Goal: Task Accomplishment & Management: Manage account settings

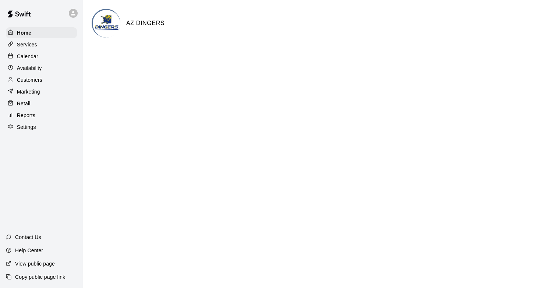
click at [32, 56] on p "Calendar" at bounding box center [27, 56] width 21 height 7
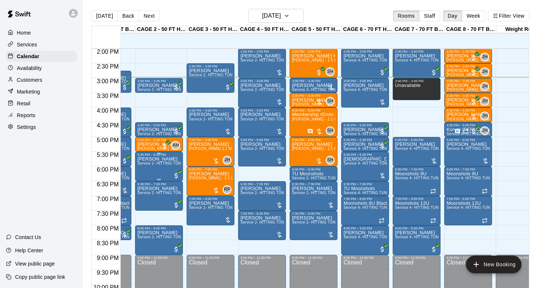
scroll to position [419, 37]
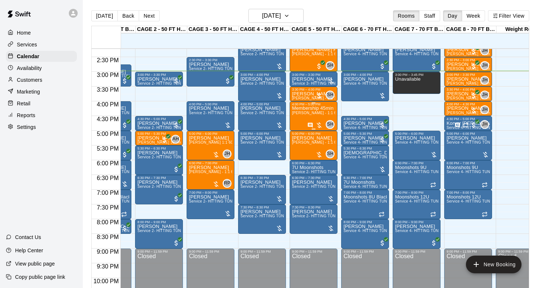
click at [299, 121] on div "Membership 45min lesson [PERSON_NAME] - 1:1 60 min Baseball Hitting instruction" at bounding box center [313, 250] width 43 height 288
click at [297, 113] on icon "edit" at bounding box center [299, 114] width 9 height 9
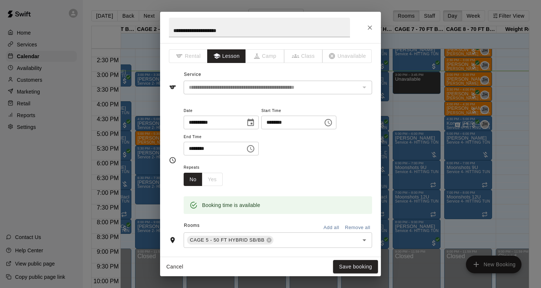
scroll to position [0, 0]
click at [368, 26] on icon "Close" at bounding box center [369, 27] width 7 height 7
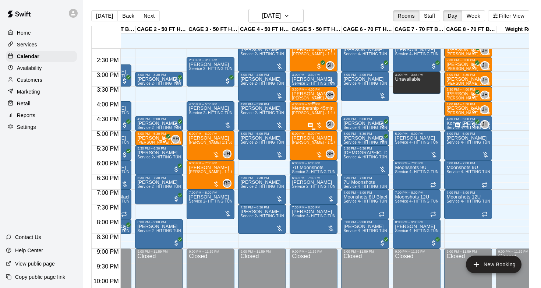
click at [315, 118] on div "Membership 45min lesson [PERSON_NAME] - 1:1 60 min Baseball Hitting instruction" at bounding box center [313, 250] width 43 height 288
click at [303, 111] on icon "edit" at bounding box center [299, 114] width 9 height 9
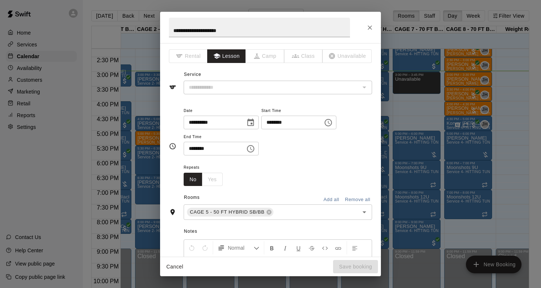
type input "**********"
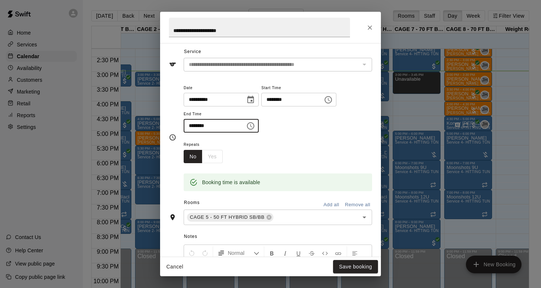
click at [192, 125] on input "********" at bounding box center [212, 126] width 57 height 14
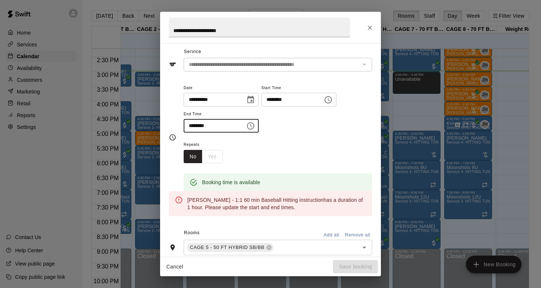
type input "********"
click at [263, 146] on div "Repeats No Yes" at bounding box center [278, 151] width 188 height 23
click at [174, 266] on button "Cancel" at bounding box center [175, 267] width 24 height 14
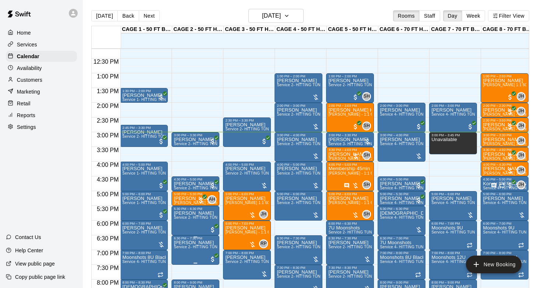
scroll to position [358, 0]
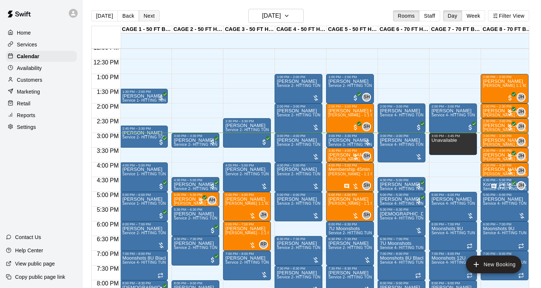
click at [147, 15] on button "Next" at bounding box center [149, 15] width 21 height 11
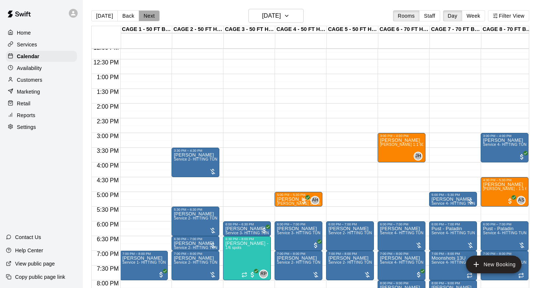
click at [147, 17] on button "Next" at bounding box center [149, 15] width 21 height 11
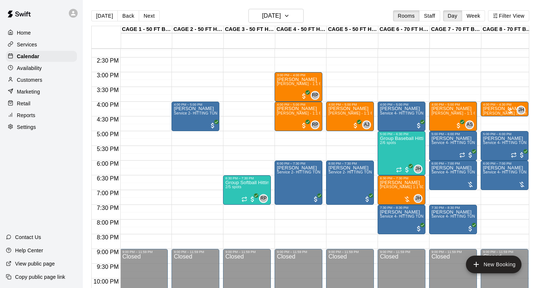
scroll to position [419, 0]
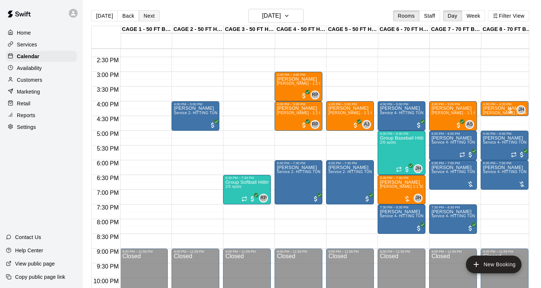
click at [153, 18] on button "Next" at bounding box center [149, 15] width 21 height 11
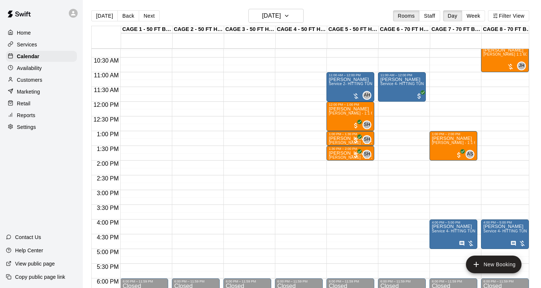
scroll to position [293, 0]
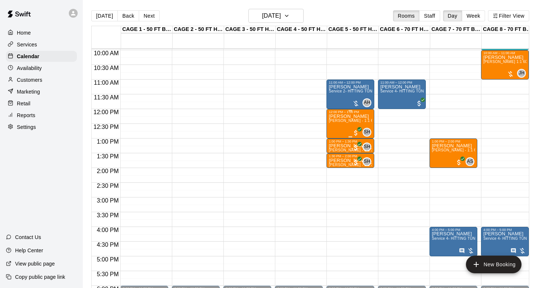
click at [344, 128] on div "[PERSON_NAME] [PERSON_NAME] - 1:1 60 min Baseball Hitting instruction" at bounding box center [350, 258] width 43 height 288
click at [333, 122] on icon "edit" at bounding box center [336, 121] width 9 height 9
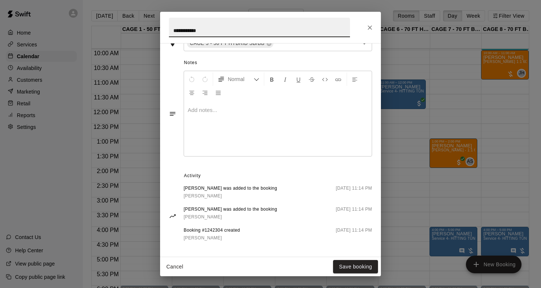
scroll to position [196, 0]
click at [372, 28] on icon "Close" at bounding box center [369, 27] width 7 height 7
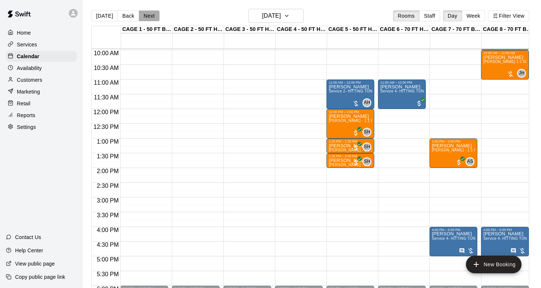
click at [148, 17] on button "Next" at bounding box center [149, 15] width 21 height 11
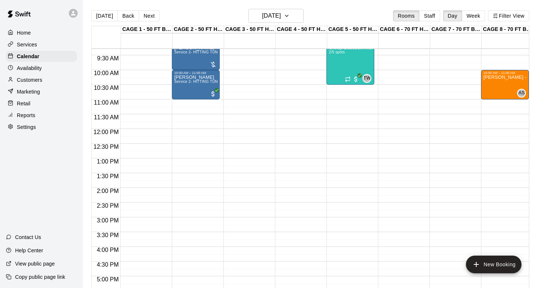
scroll to position [286, 0]
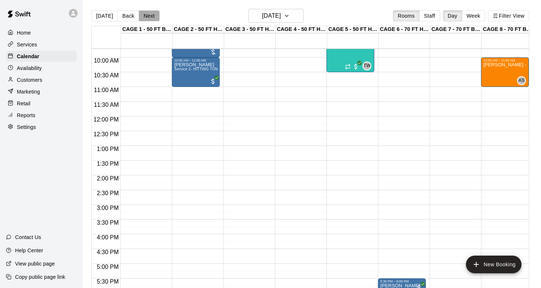
click at [146, 14] on button "Next" at bounding box center [149, 15] width 21 height 11
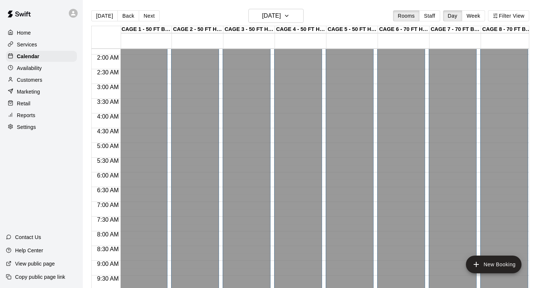
scroll to position [17, 1]
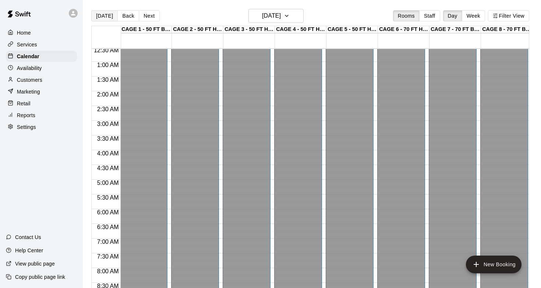
click at [106, 18] on button "[DATE]" at bounding box center [104, 15] width 26 height 11
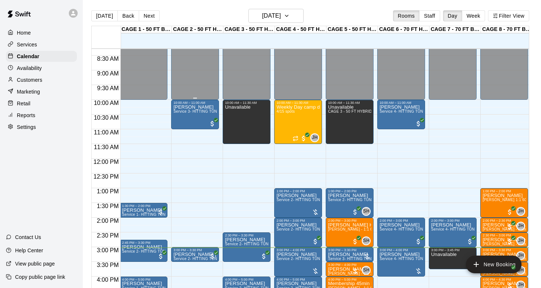
scroll to position [244, 1]
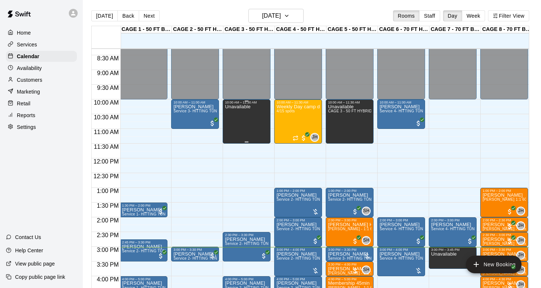
click at [245, 126] on div "Unavailable" at bounding box center [237, 248] width 25 height 288
click at [236, 129] on icon "delete" at bounding box center [232, 129] width 9 height 9
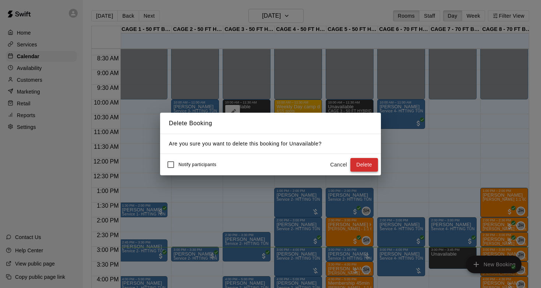
click at [369, 165] on button "Delete" at bounding box center [364, 165] width 28 height 14
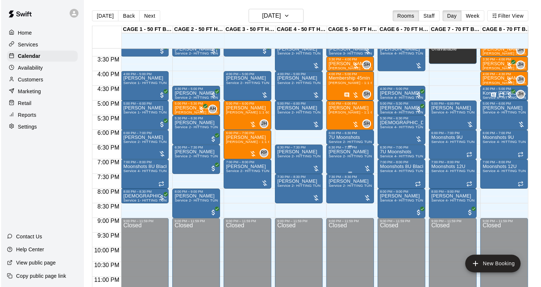
scroll to position [449, 0]
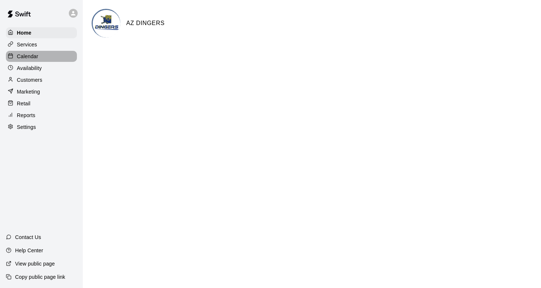
click at [33, 55] on p "Calendar" at bounding box center [27, 56] width 21 height 7
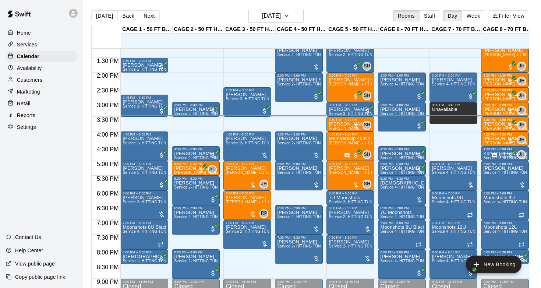
scroll to position [389, 0]
